Goal: Task Accomplishment & Management: Use online tool/utility

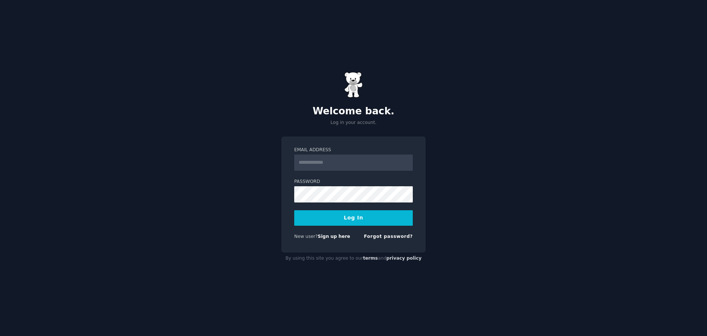
click at [330, 155] on input "Email Address" at bounding box center [353, 162] width 119 height 16
click at [474, 182] on div "Welcome back. Log in your account. Email Address Password Log In New user? Sign…" at bounding box center [353, 168] width 707 height 336
click at [348, 167] on input "Email Address" at bounding box center [353, 162] width 119 height 16
type input "**********"
click at [363, 222] on button "Log In" at bounding box center [353, 217] width 119 height 15
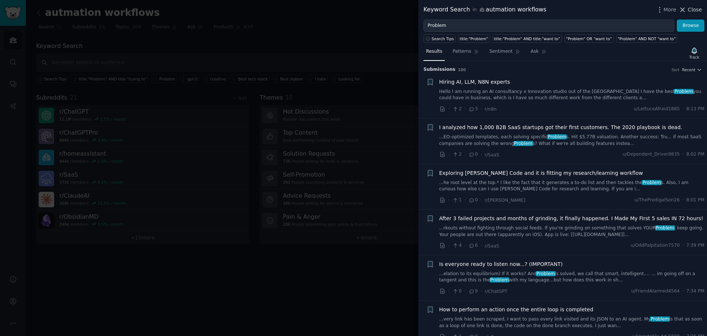
click at [690, 6] on span "Close" at bounding box center [695, 10] width 14 height 8
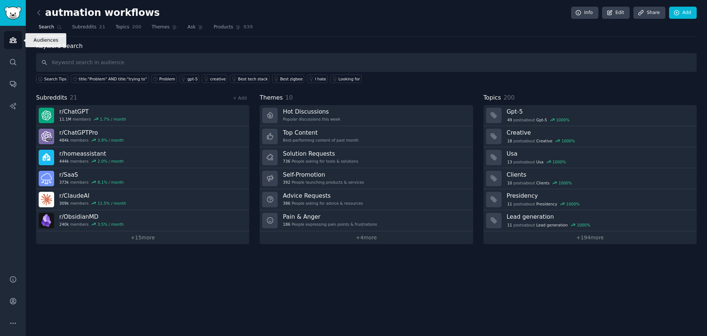
click at [16, 39] on icon "Sidebar" at bounding box center [13, 40] width 8 height 8
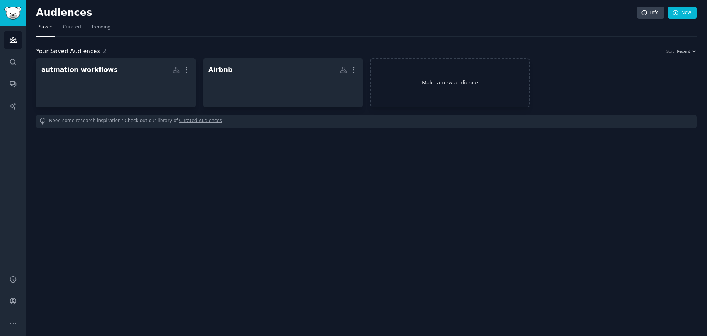
click at [430, 71] on link "Make a new audience" at bounding box center [451, 82] width 160 height 49
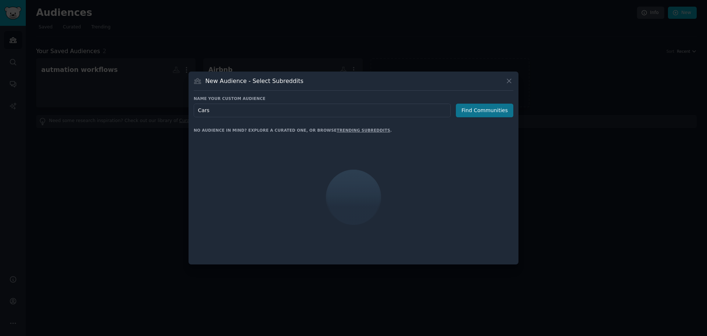
type input "Cars"
click at [472, 109] on button "Find Communities" at bounding box center [484, 111] width 57 height 14
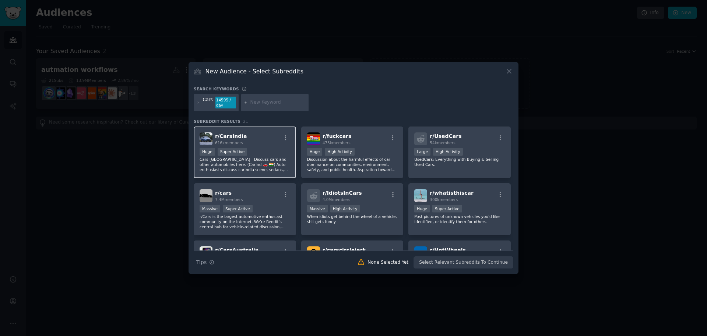
click at [256, 150] on div "Huge Super Active" at bounding box center [245, 152] width 91 height 9
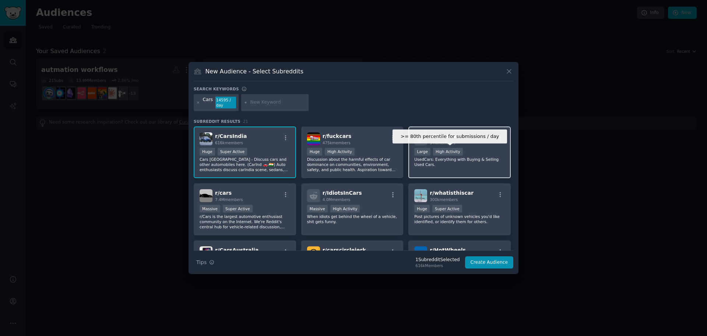
click at [456, 151] on div "High Activity" at bounding box center [448, 152] width 30 height 8
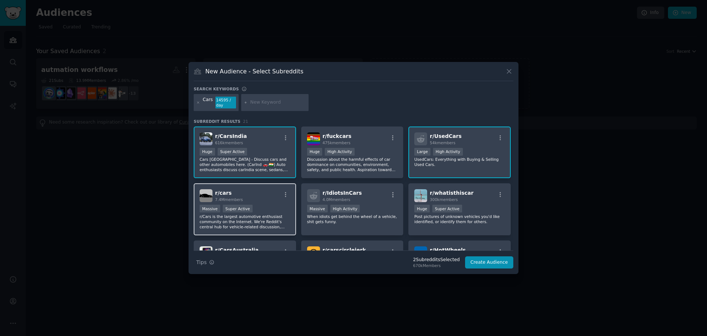
click at [243, 198] on div "r/ cars 7.4M members" at bounding box center [245, 195] width 91 height 13
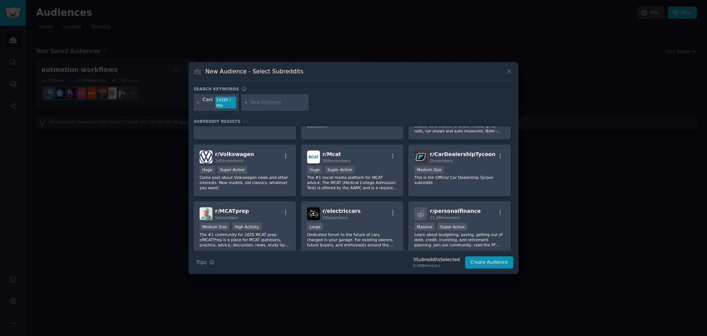
scroll to position [221, 0]
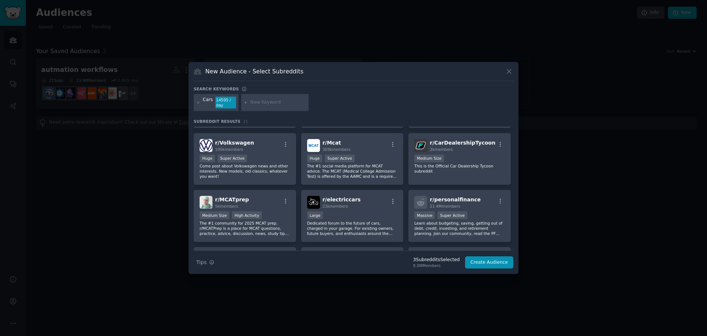
click at [269, 102] on input "text" at bounding box center [278, 102] width 56 height 7
type input "Fronx"
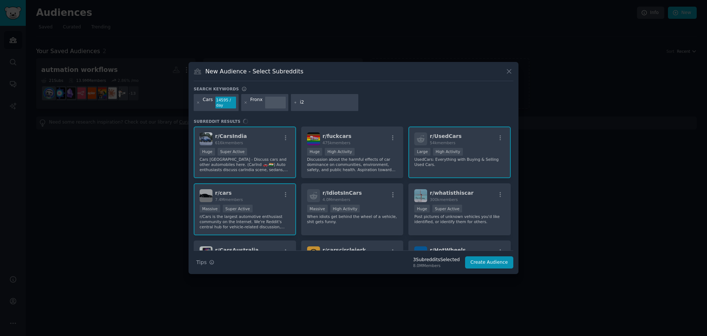
type input "i20"
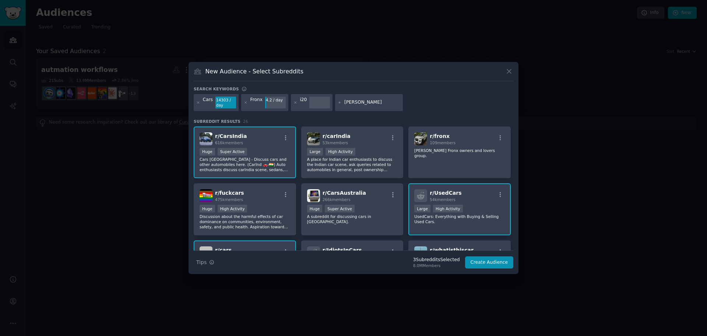
type input "Hyundai"
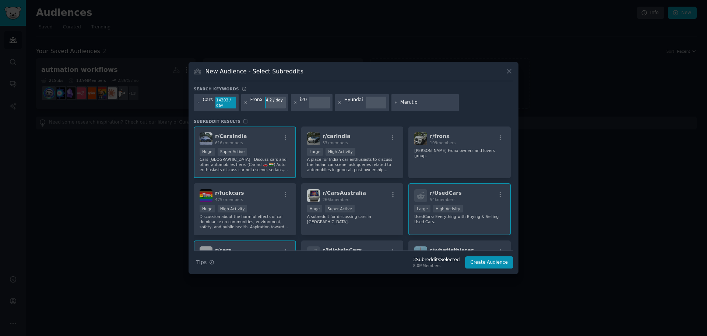
type input "Maruti"
type input "Nexa"
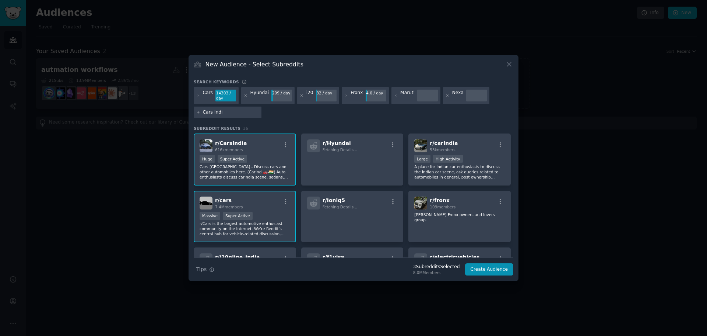
type input "Cars [GEOGRAPHIC_DATA]"
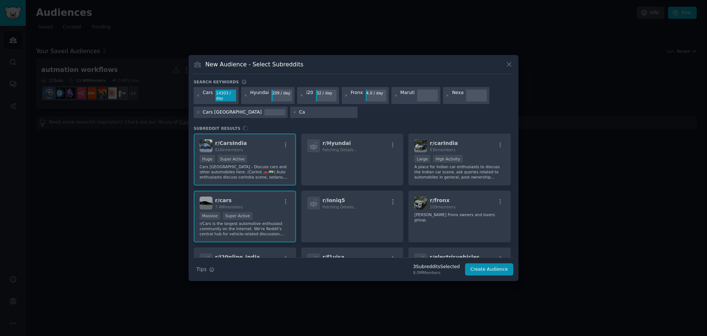
type input "C"
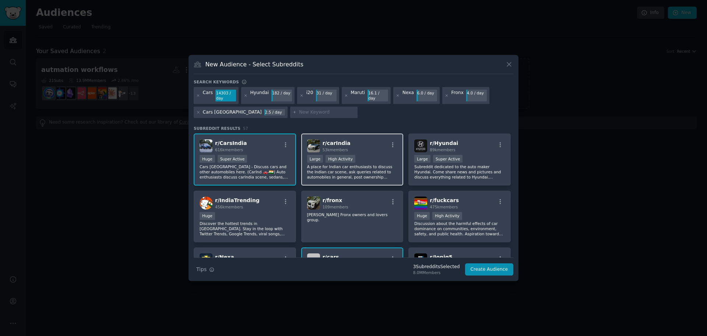
click at [385, 144] on div "r/ carIndia 53k members" at bounding box center [352, 145] width 91 height 13
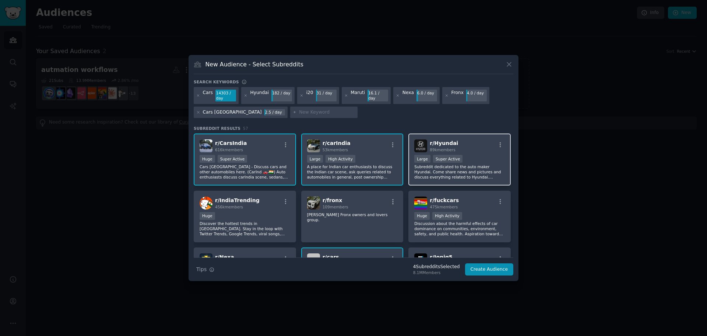
click at [453, 148] on div "r/ Hyundai 89k members" at bounding box center [459, 145] width 91 height 13
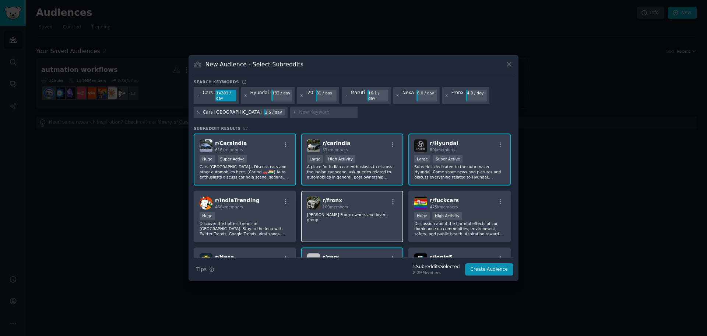
click at [350, 203] on div "r/ fronx 109 members" at bounding box center [352, 202] width 91 height 13
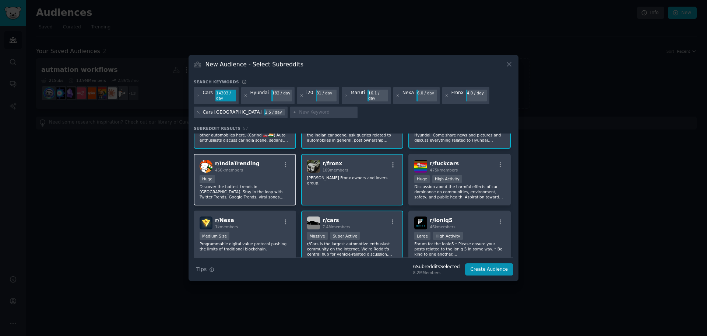
click at [258, 176] on div "Huge" at bounding box center [245, 179] width 91 height 9
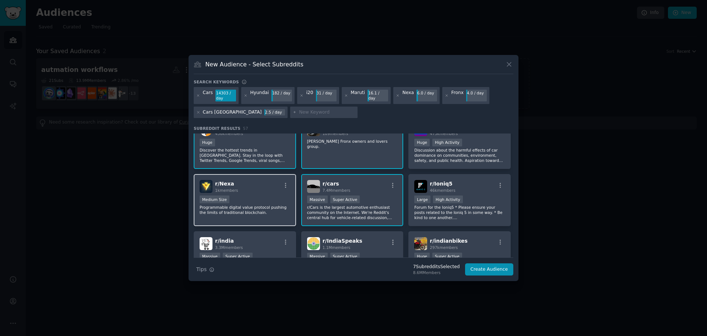
scroll to position [74, 0]
click at [263, 196] on div "Medium Size" at bounding box center [245, 199] width 91 height 9
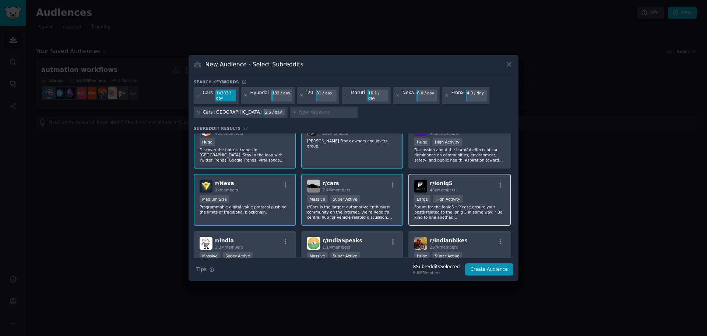
scroll to position [111, 0]
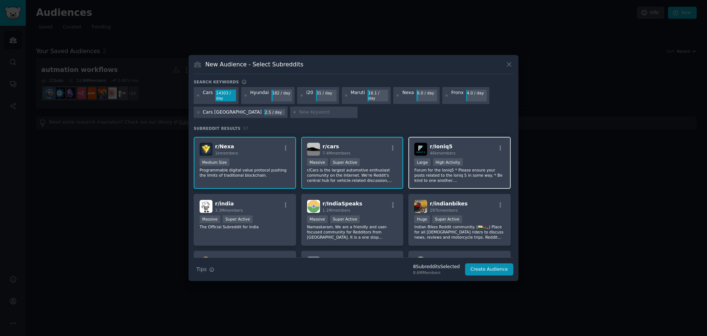
click at [464, 168] on p "Forum for the Ioniq5 * Please ensure your posts related to the Ioniq 5 in some …" at bounding box center [459, 174] width 91 height 15
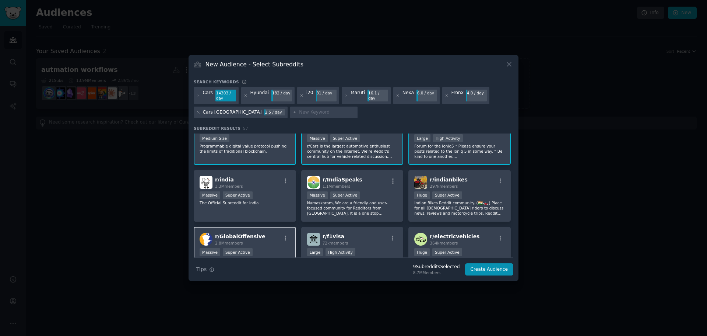
scroll to position [147, 0]
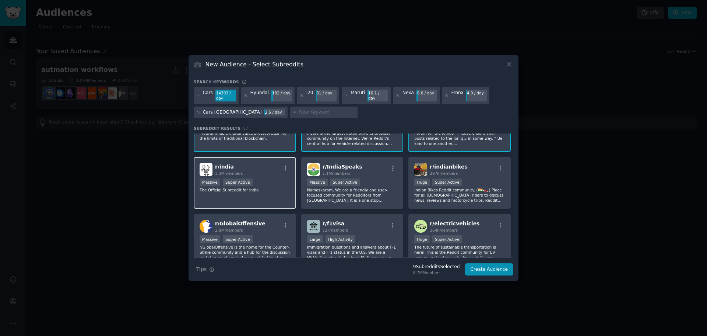
click at [265, 198] on div "r/ india 3.3M members Massive Super Active The Official Subreddit for India" at bounding box center [245, 183] width 102 height 52
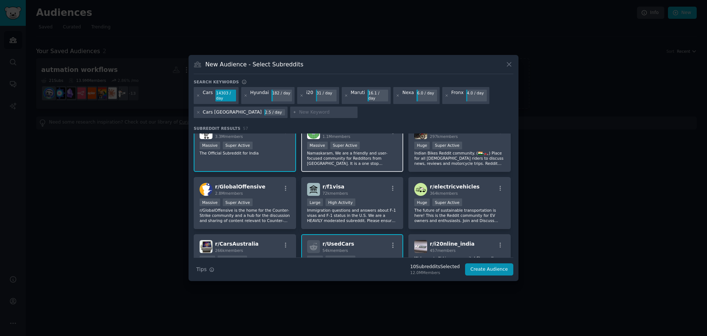
click at [391, 159] on p "Namaskaram, We are a friendly and user-focused community for Redditors from [GE…" at bounding box center [352, 157] width 91 height 15
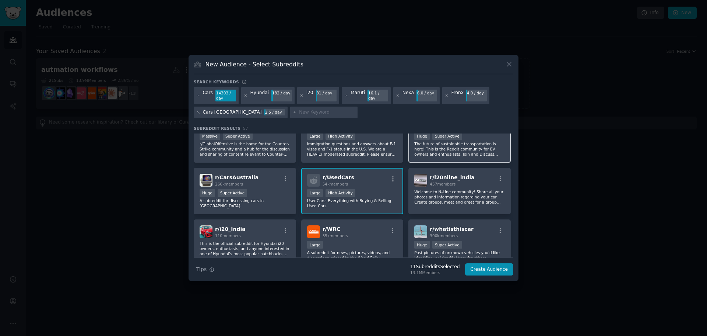
scroll to position [258, 0]
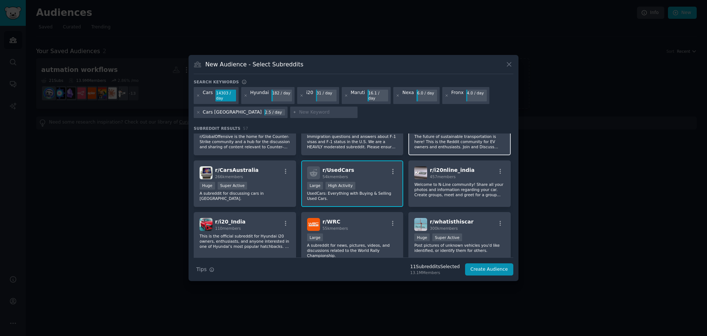
click at [458, 141] on p "The future of sustainable transportation is here! This is the Reddit community …" at bounding box center [459, 141] width 91 height 15
click at [455, 182] on p "Welcome to N-Line community! Share all your photos and information regarding yo…" at bounding box center [459, 189] width 91 height 15
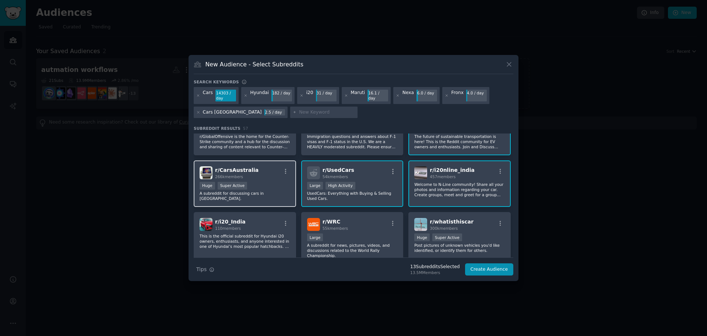
scroll to position [295, 0]
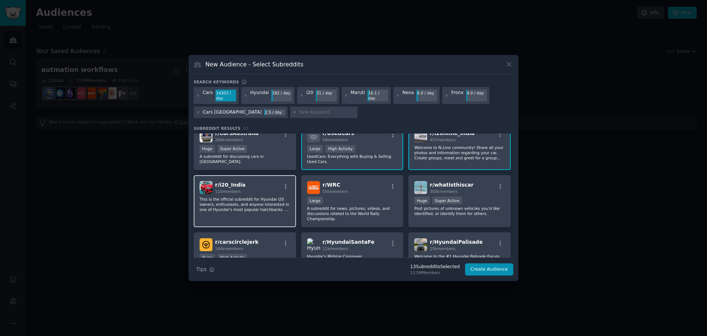
click at [284, 197] on p "This is the official subreddit for Hyundai i20 owners, enthusiasts, and anyone …" at bounding box center [245, 203] width 91 height 15
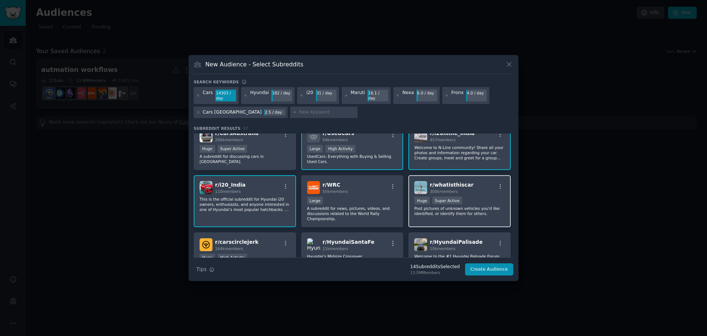
scroll to position [332, 0]
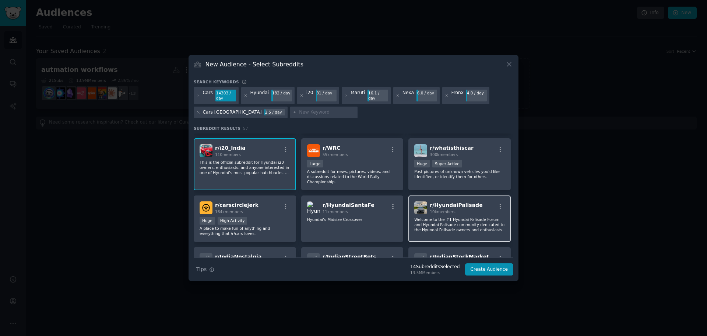
click at [474, 210] on div "r/ HyundaiPalisade 10k members" at bounding box center [459, 207] width 91 height 13
click at [440, 202] on span "r/ HyundaiPalisade" at bounding box center [456, 205] width 53 height 6
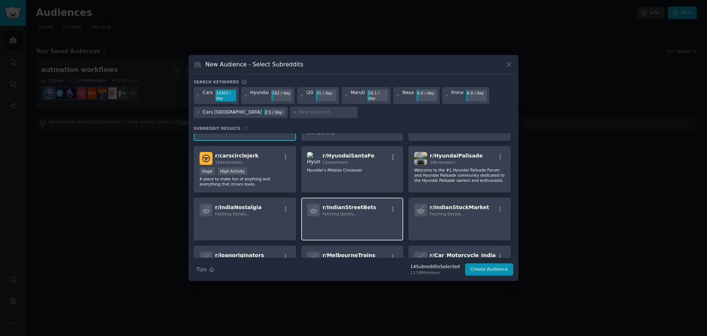
scroll to position [368, 0]
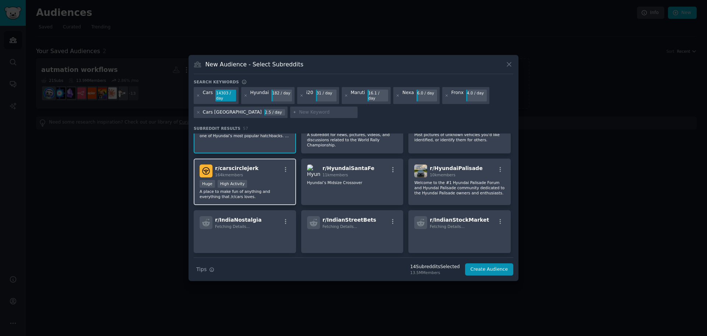
click at [286, 180] on div "Huge High Activity" at bounding box center [245, 184] width 91 height 9
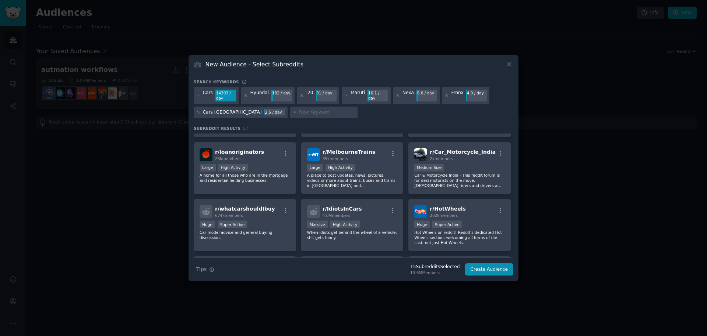
scroll to position [516, 0]
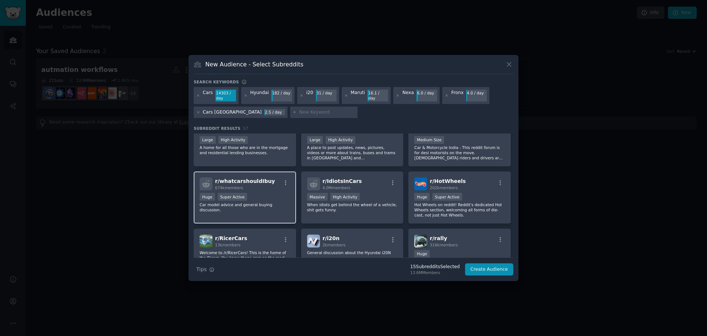
click at [286, 193] on div "Huge Super Active" at bounding box center [245, 197] width 91 height 9
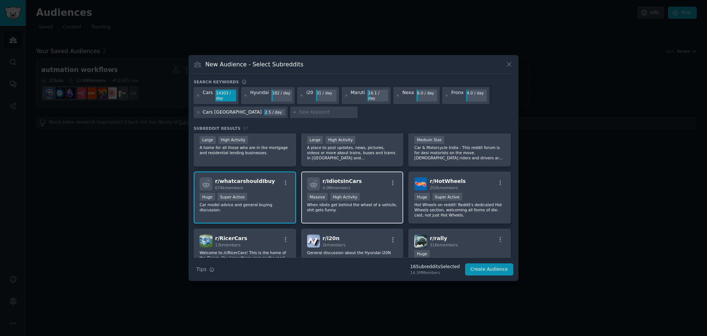
click at [356, 193] on div ">= 80th percentile for submissions / day Massive High Activity" at bounding box center [352, 197] width 91 height 9
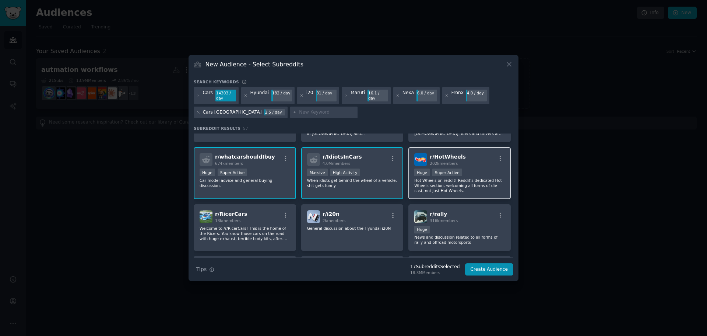
scroll to position [553, 0]
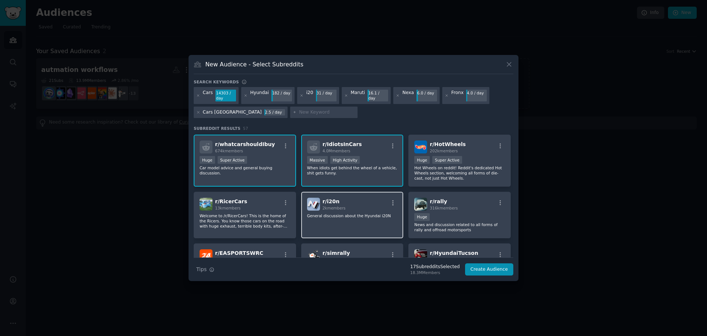
click at [366, 216] on p "General discussion about the Hyundai i20N" at bounding box center [352, 215] width 91 height 5
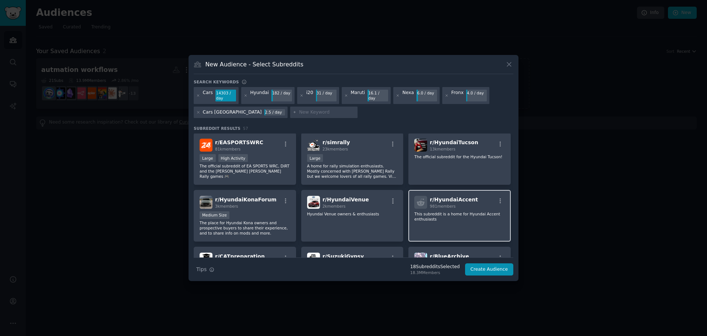
scroll to position [700, 0]
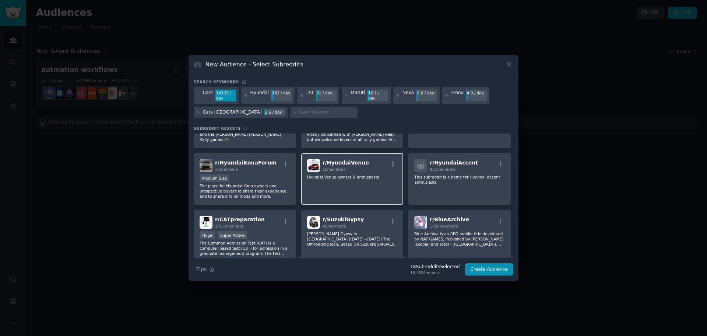
click at [392, 189] on div "r/ HyundaiVenue 2k members Hyundai Venue owners & enthusiasts" at bounding box center [352, 179] width 102 height 52
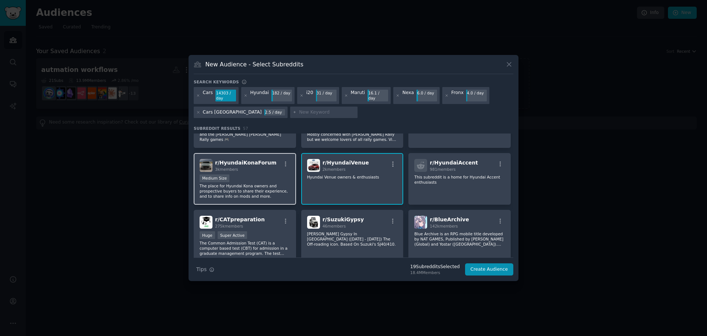
click at [265, 184] on p "The place for Hyundai Kona owners and prospective buyers to share their experie…" at bounding box center [245, 190] width 91 height 15
click at [455, 167] on div "981 members" at bounding box center [454, 169] width 48 height 5
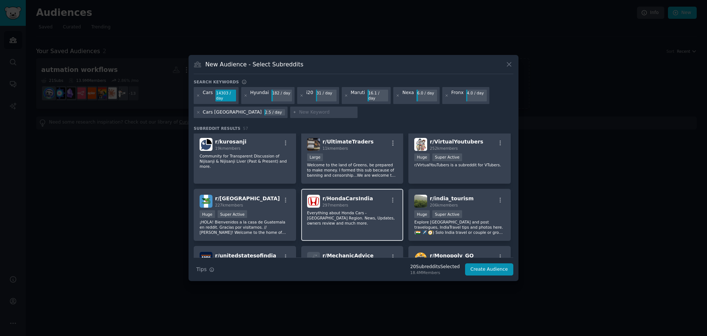
scroll to position [847, 0]
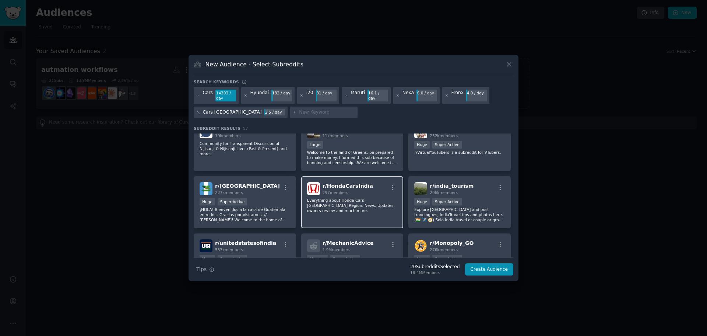
click at [351, 208] on div "r/ HondaCarsIndia 297 members Everything about Honda Cars - [GEOGRAPHIC_DATA] R…" at bounding box center [352, 202] width 102 height 52
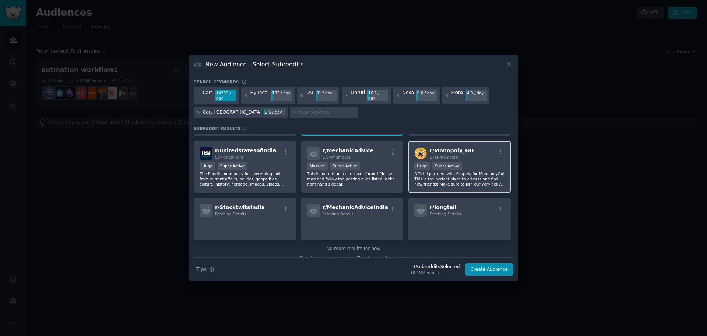
scroll to position [949, 0]
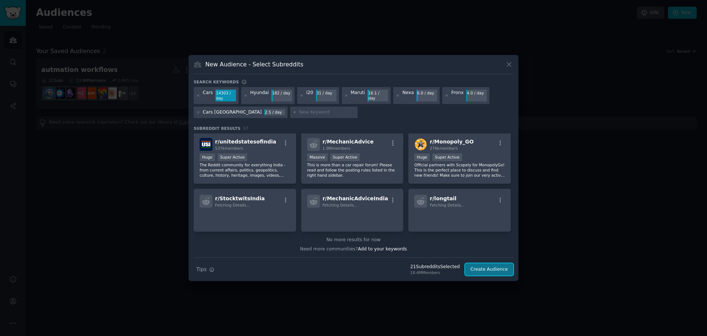
click at [488, 272] on button "Create Audience" at bounding box center [489, 269] width 49 height 13
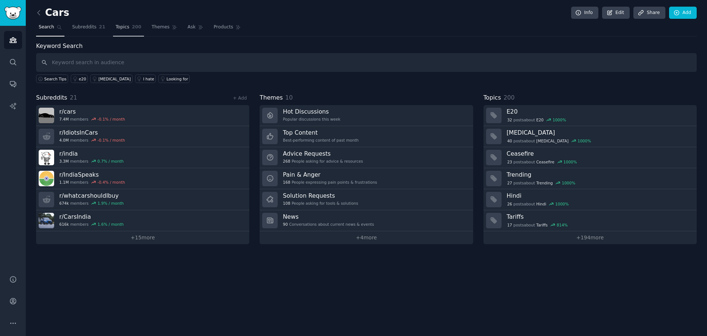
click at [124, 25] on link "Topics 200" at bounding box center [128, 28] width 31 height 15
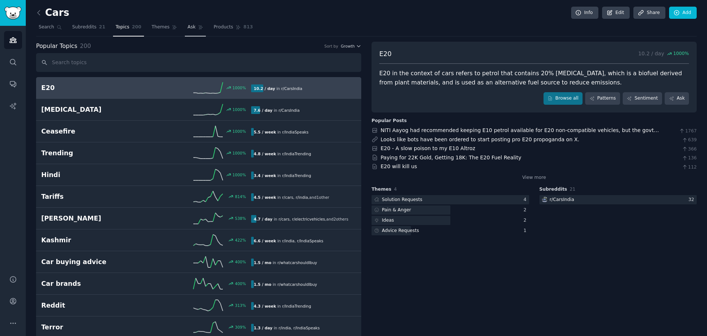
click at [192, 32] on link "Ask" at bounding box center [195, 28] width 21 height 15
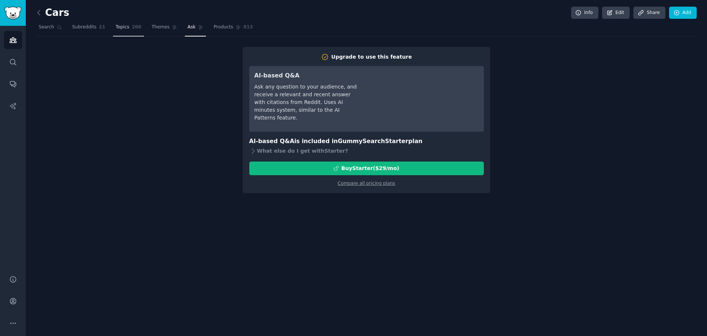
click at [116, 25] on span "Topics" at bounding box center [123, 27] width 14 height 7
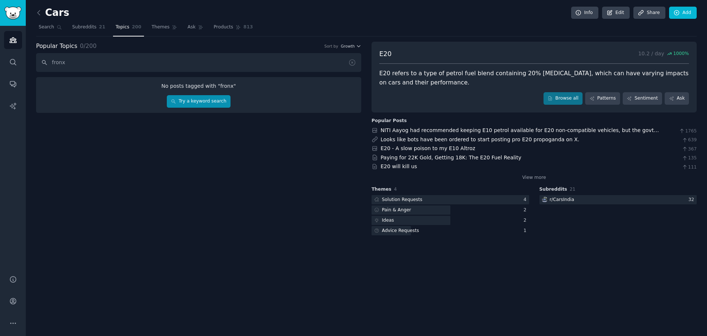
type input "fronx"
click at [203, 102] on link "Try a keyword search" at bounding box center [199, 101] width 64 height 13
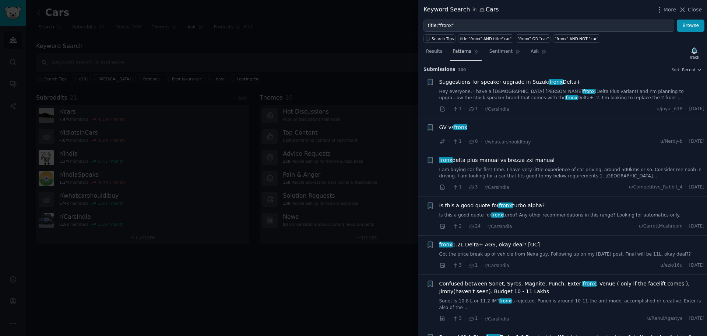
click at [469, 48] on link "Patterns" at bounding box center [465, 53] width 31 height 15
